Goal: Communication & Community: Connect with others

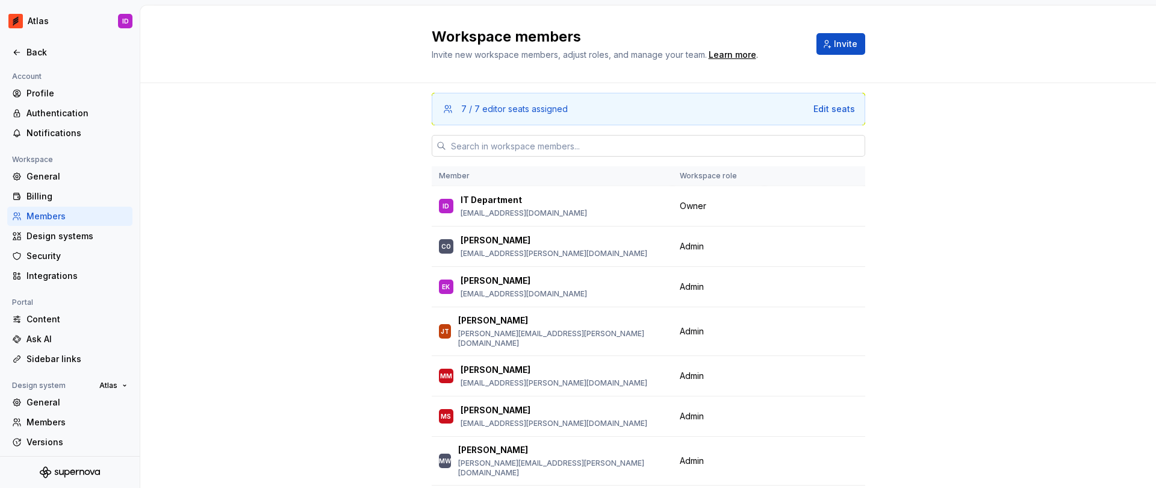
click at [515, 146] on input "text" at bounding box center [655, 146] width 419 height 22
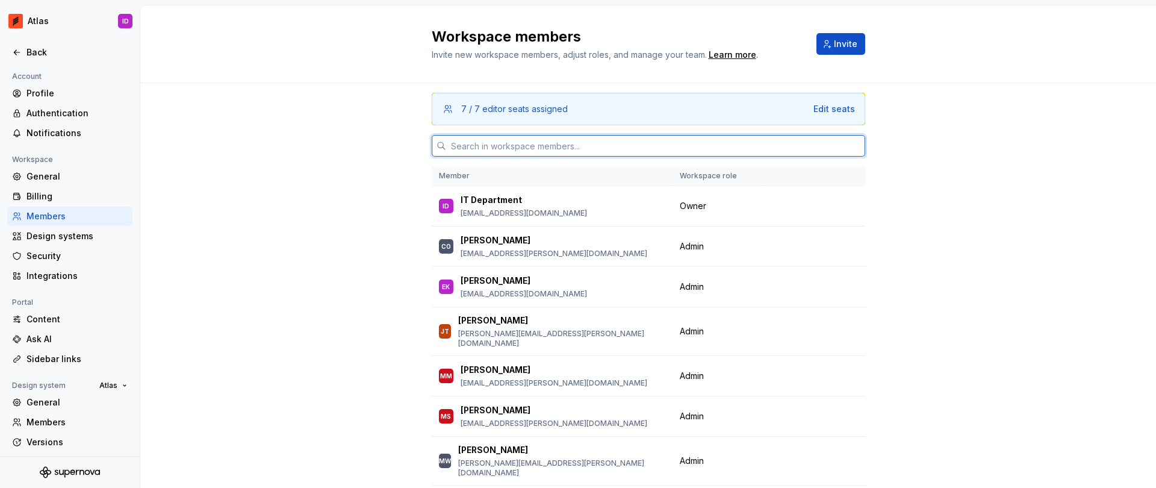
paste input "[PERSON_NAME][EMAIL_ADDRESS][PERSON_NAME][DOMAIN_NAME]"
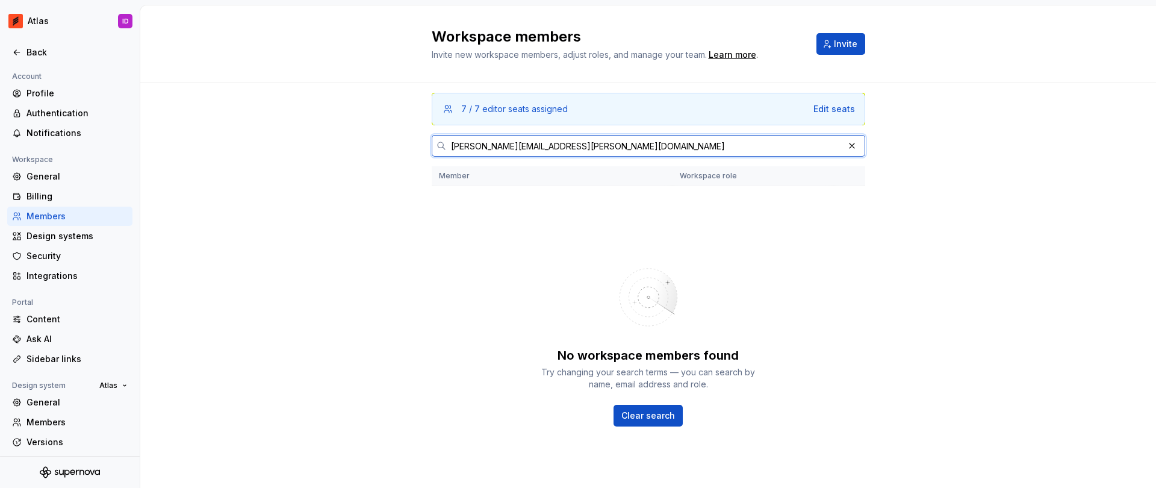
type input "[PERSON_NAME][EMAIL_ADDRESS][PERSON_NAME][DOMAIN_NAME]"
click at [851, 147] on button "button" at bounding box center [852, 145] width 17 height 17
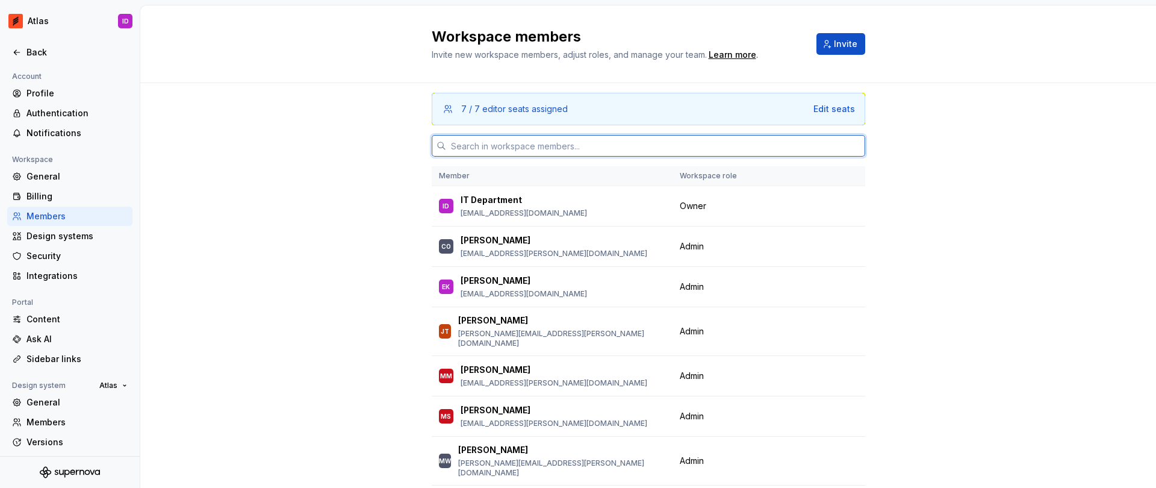
click at [732, 140] on input "text" at bounding box center [655, 146] width 419 height 22
paste input "[PERSON_NAME][EMAIL_ADDRESS][PERSON_NAME][DOMAIN_NAME]"
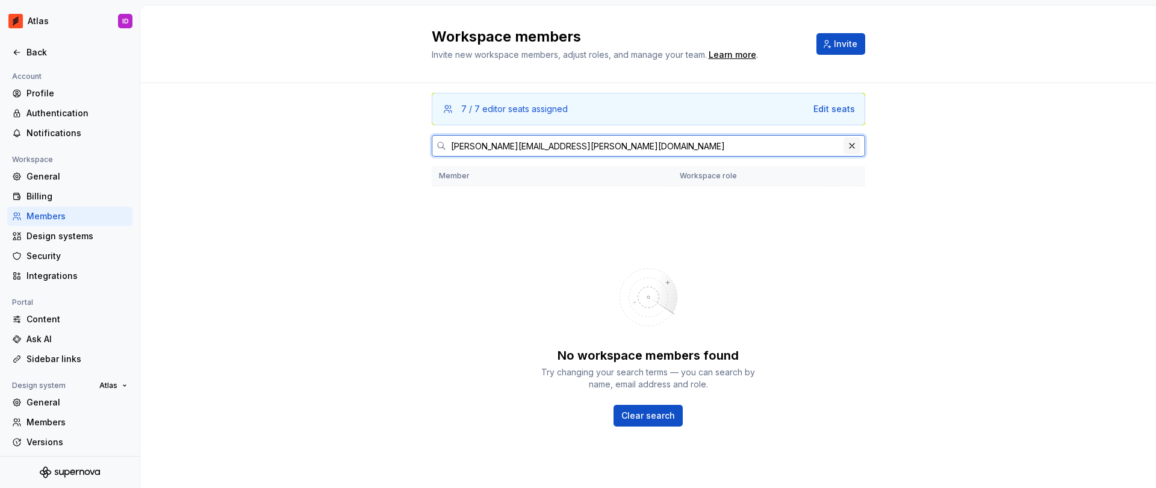
type input "[PERSON_NAME][EMAIL_ADDRESS][PERSON_NAME][DOMAIN_NAME]"
click at [846, 146] on button "button" at bounding box center [852, 145] width 17 height 17
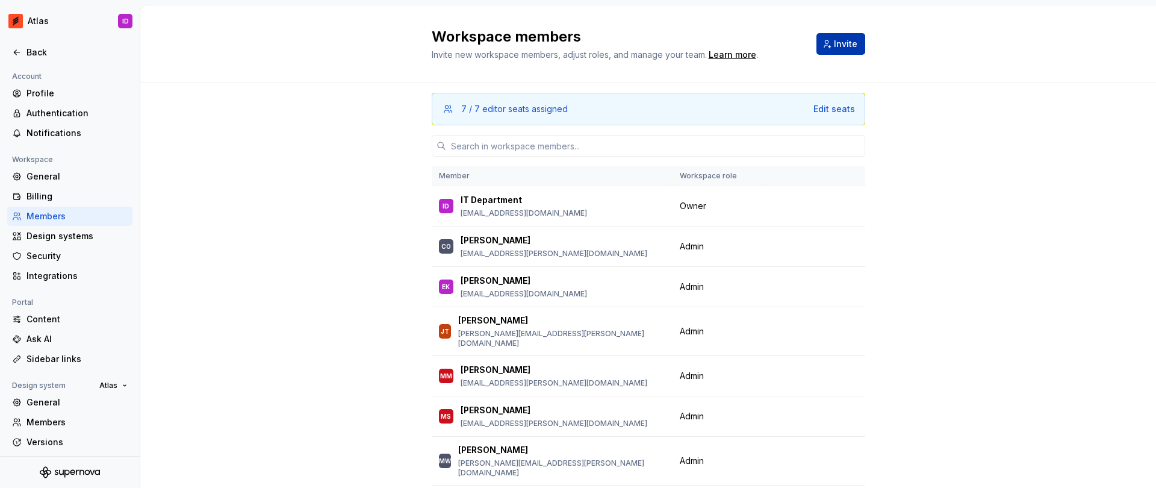
click at [837, 46] on span "Invite" at bounding box center [845, 44] width 23 height 12
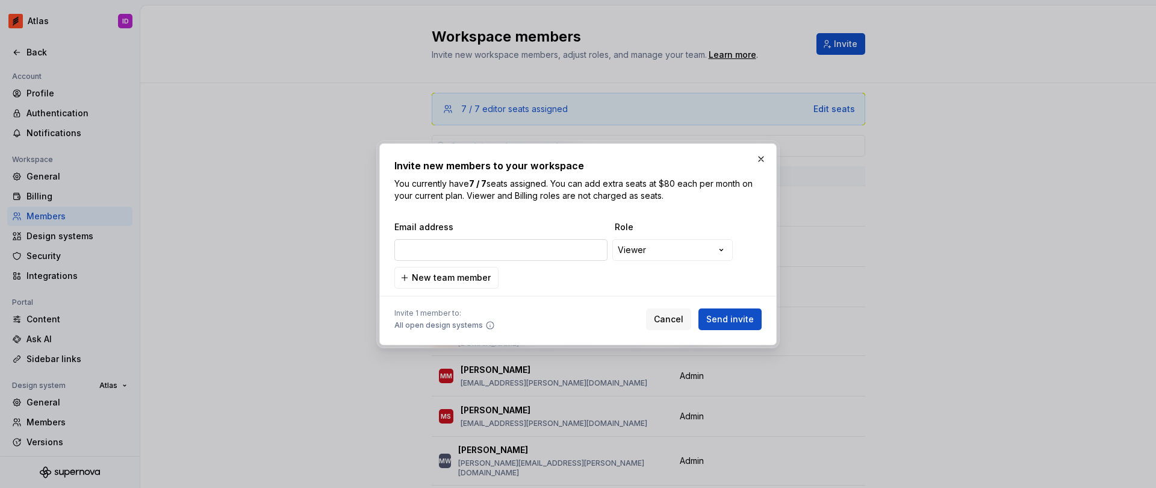
click at [538, 247] on input "email" at bounding box center [500, 250] width 213 height 22
click at [737, 321] on span "Send invite" at bounding box center [730, 319] width 48 height 12
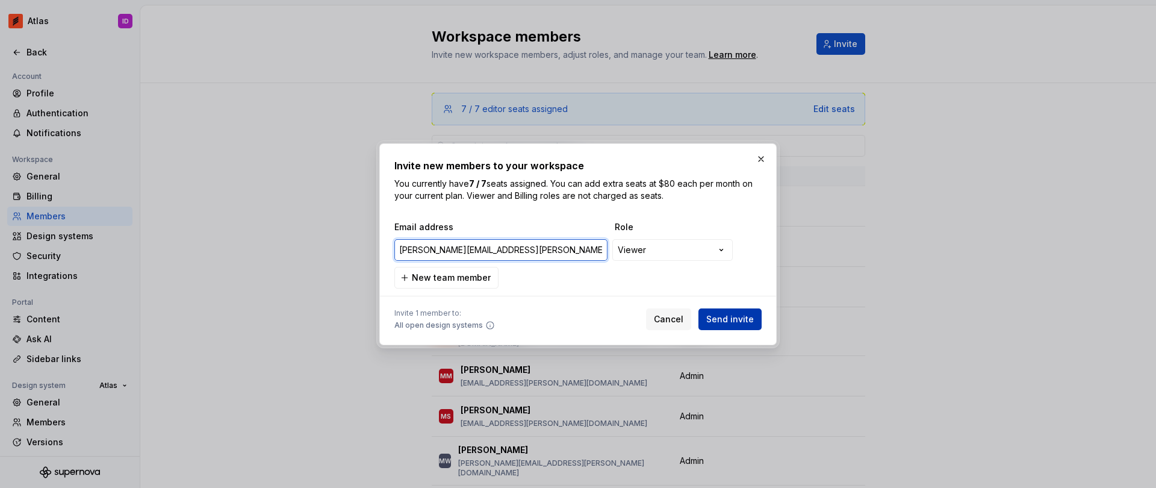
type input "[PERSON_NAME][EMAIL_ADDRESS][PERSON_NAME][DOMAIN_NAME]"
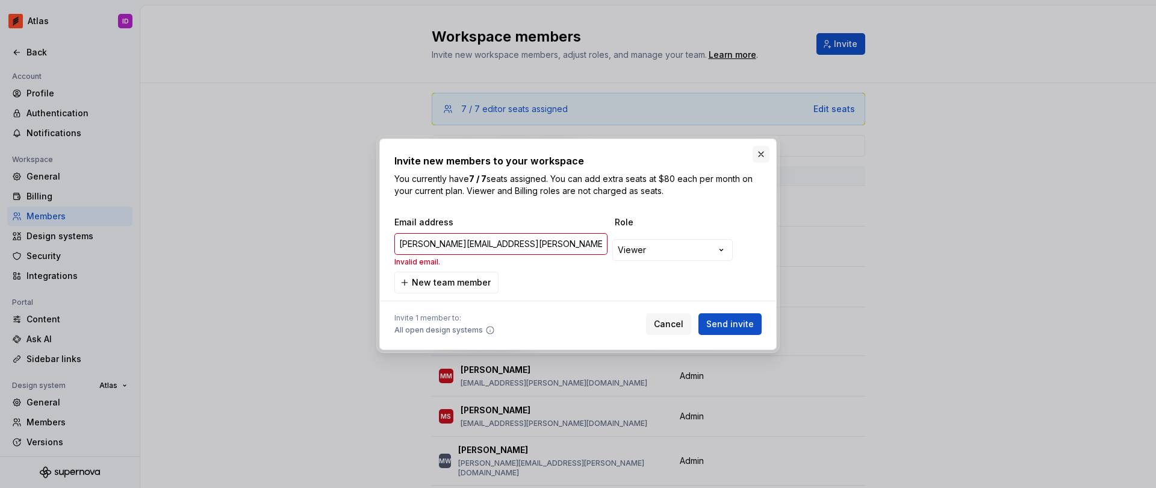
click at [758, 155] on button "button" at bounding box center [761, 154] width 17 height 17
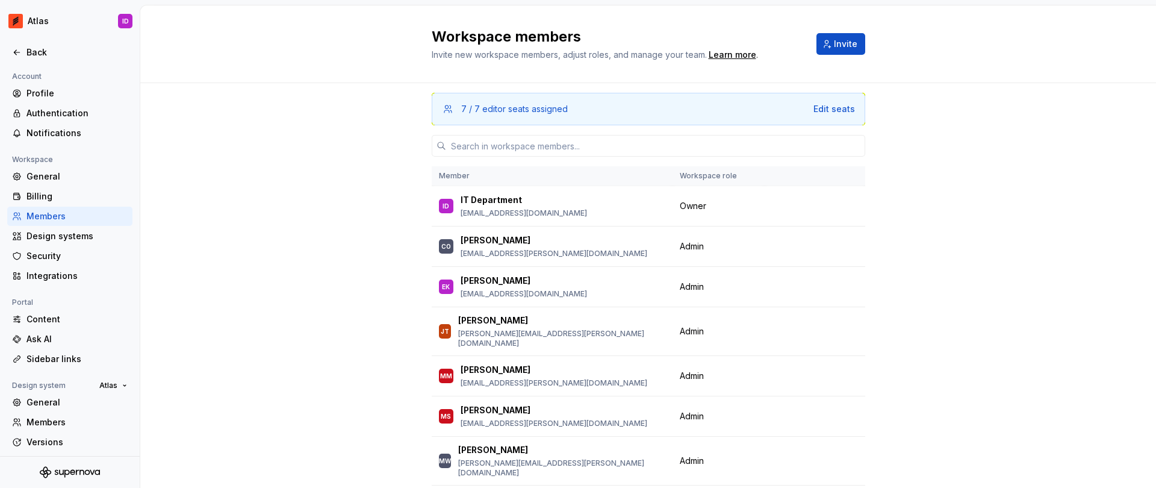
click at [294, 172] on div "7 / 7 editor seats assigned Edit seats Member Workspace role ID IT Department […" at bounding box center [648, 324] width 1016 height 482
click at [656, 145] on input "text" at bounding box center [655, 146] width 419 height 22
click at [290, 205] on div "7 / 7 editor seats assigned Edit seats Member Workspace role ID IT Department […" at bounding box center [648, 324] width 1016 height 482
